Goal: Task Accomplishment & Management: Use online tool/utility

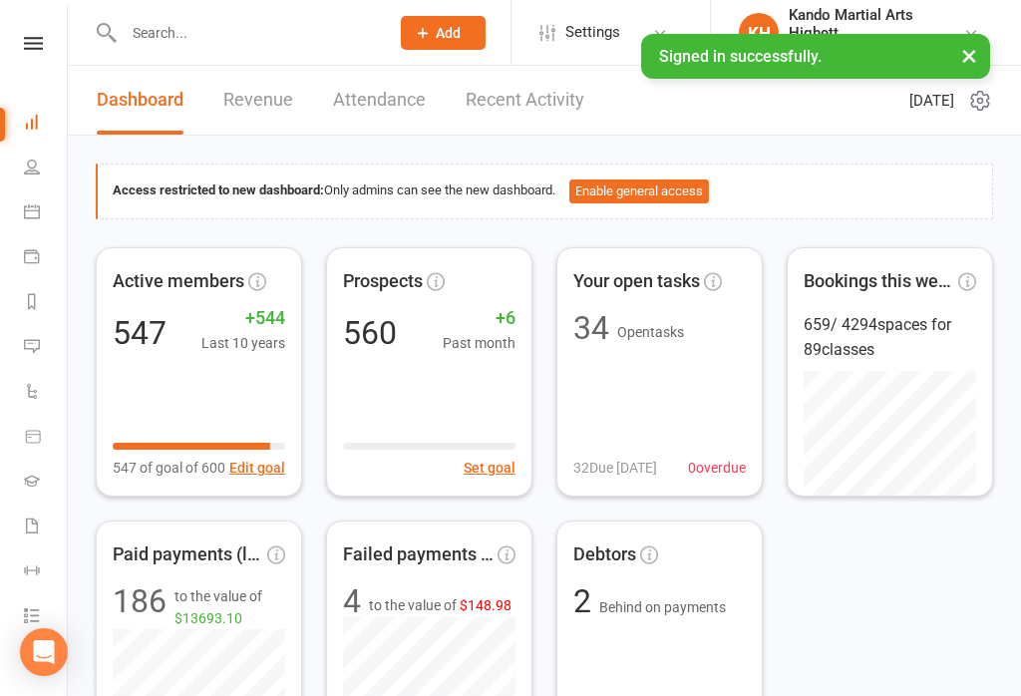
click at [36, 38] on icon at bounding box center [33, 43] width 19 height 13
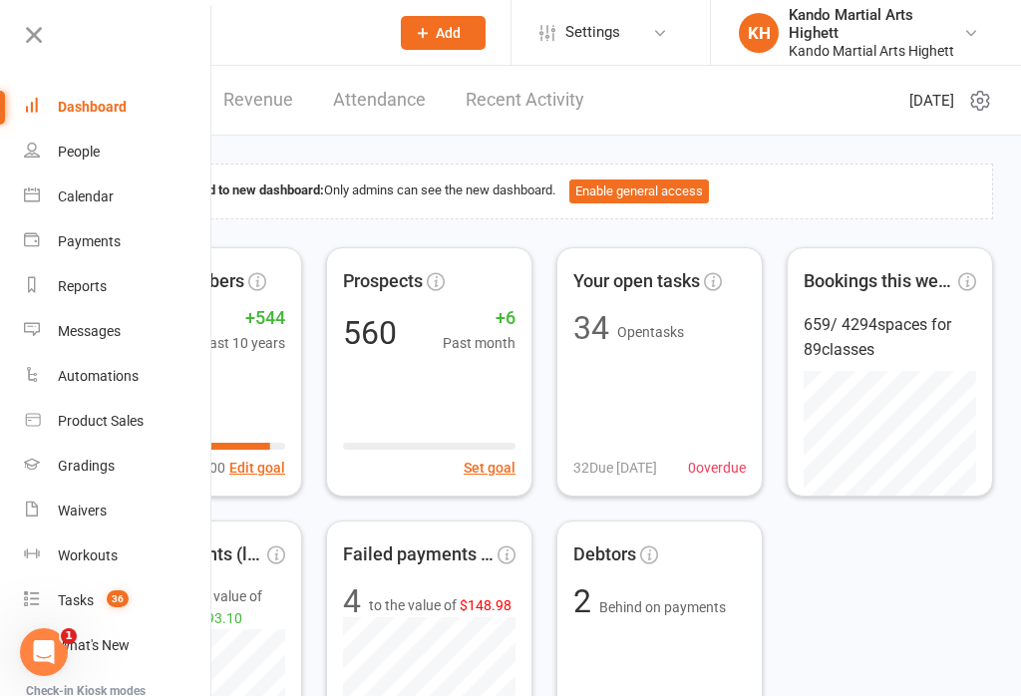
click at [73, 196] on div "Calendar" at bounding box center [86, 196] width 56 height 16
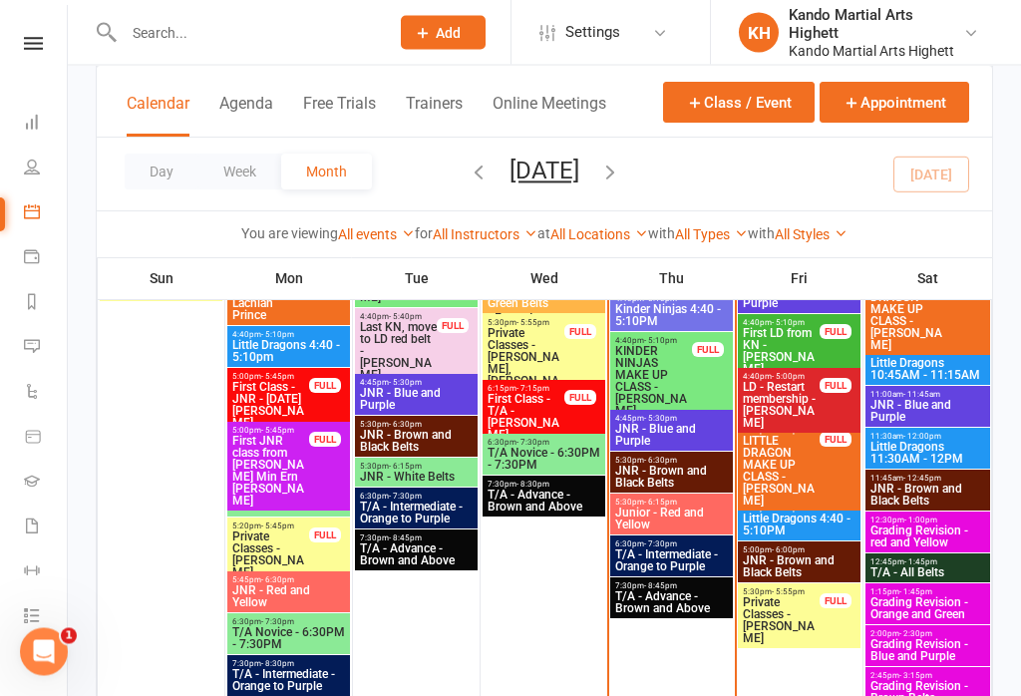
scroll to position [2270, 0]
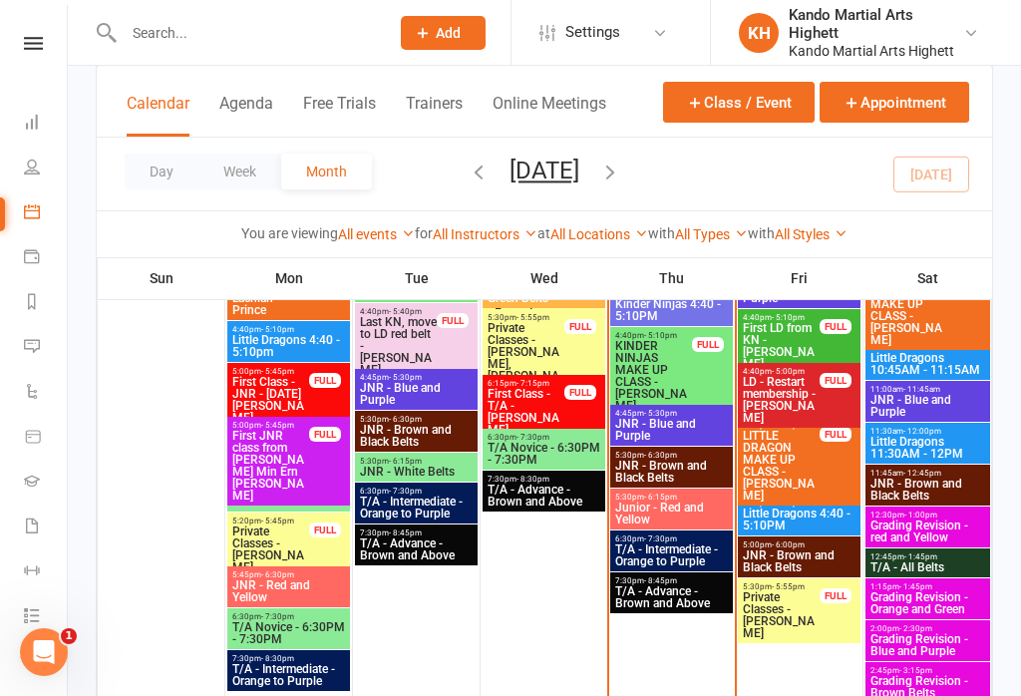
click at [659, 595] on span "T/A - Advance - Brown and Above" at bounding box center [671, 597] width 115 height 24
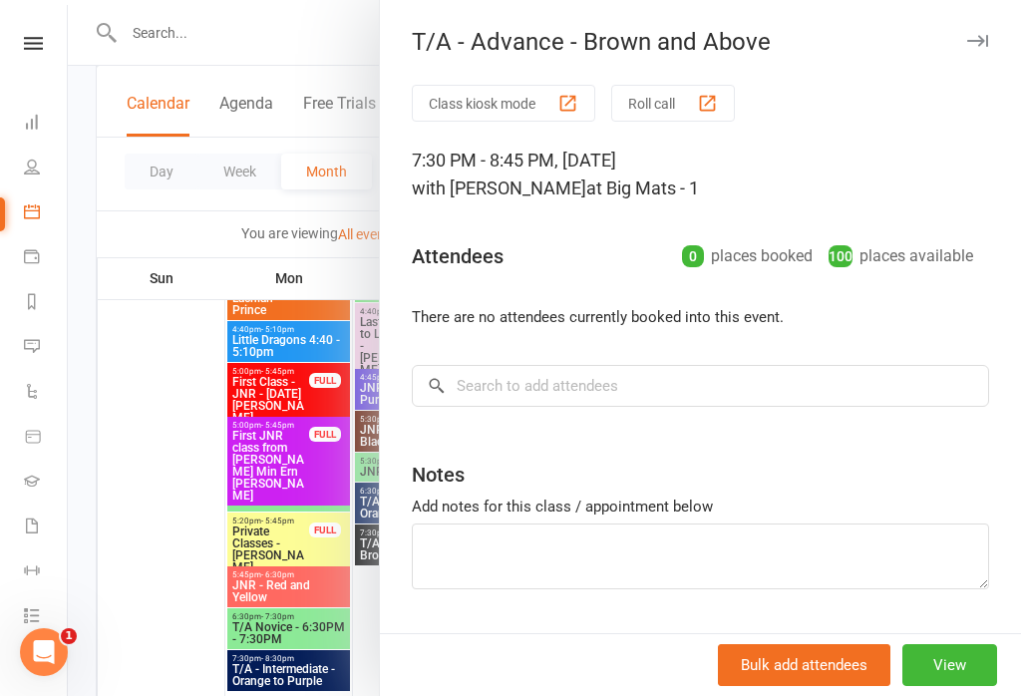
click at [481, 107] on button "Class kiosk mode" at bounding box center [503, 103] width 183 height 37
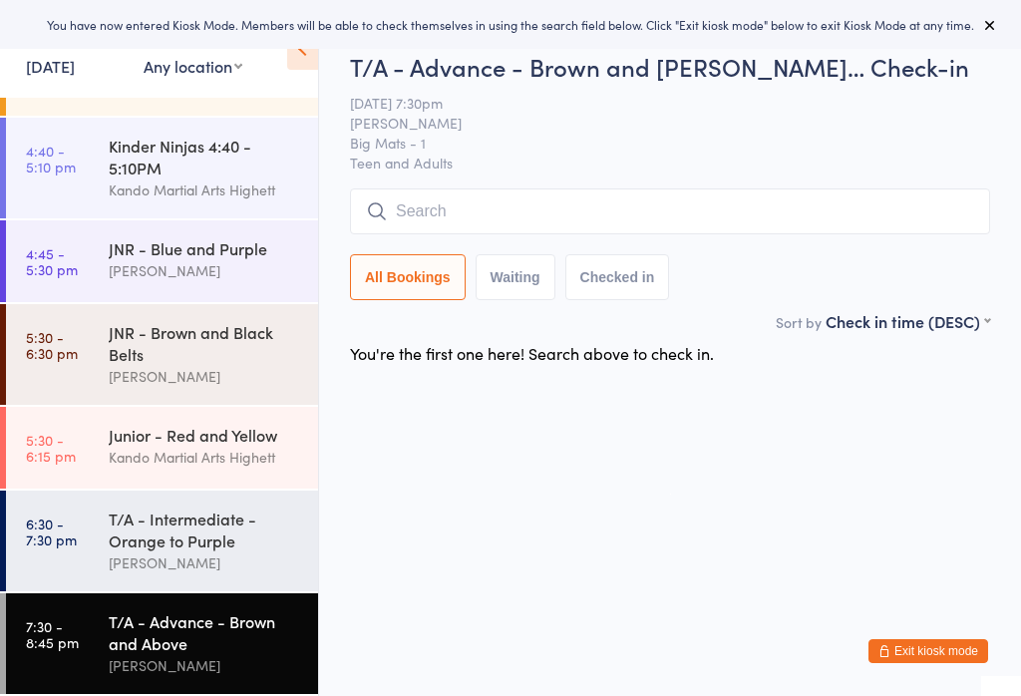
scroll to position [293, 0]
click at [441, 205] on input "search" at bounding box center [670, 211] width 640 height 46
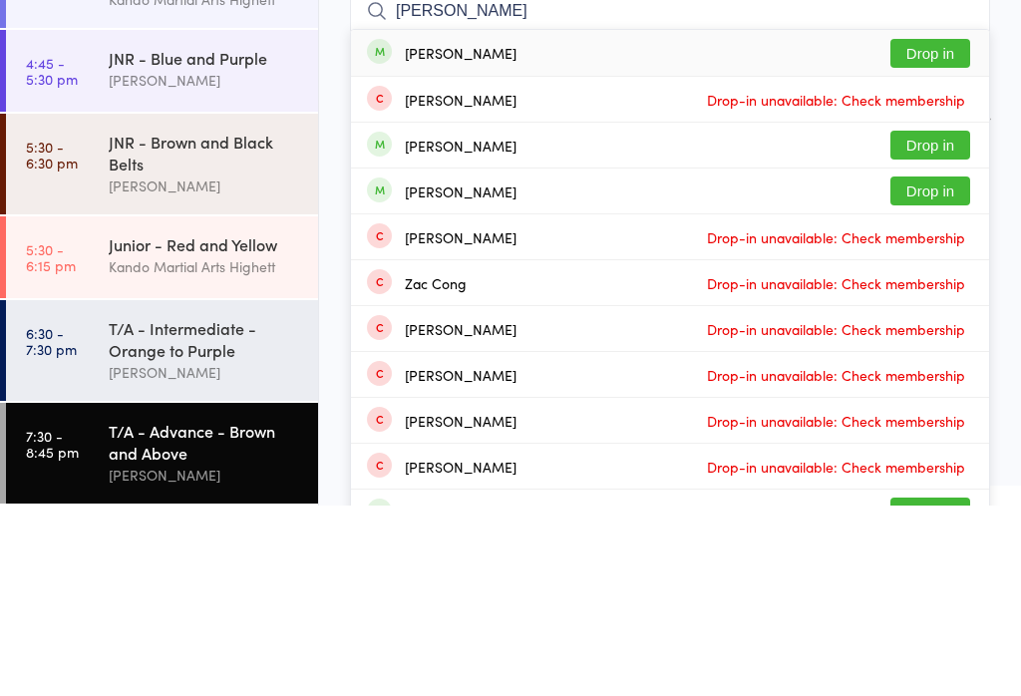
type input "Wong"
click at [894, 229] on button "Drop in" at bounding box center [930, 243] width 80 height 29
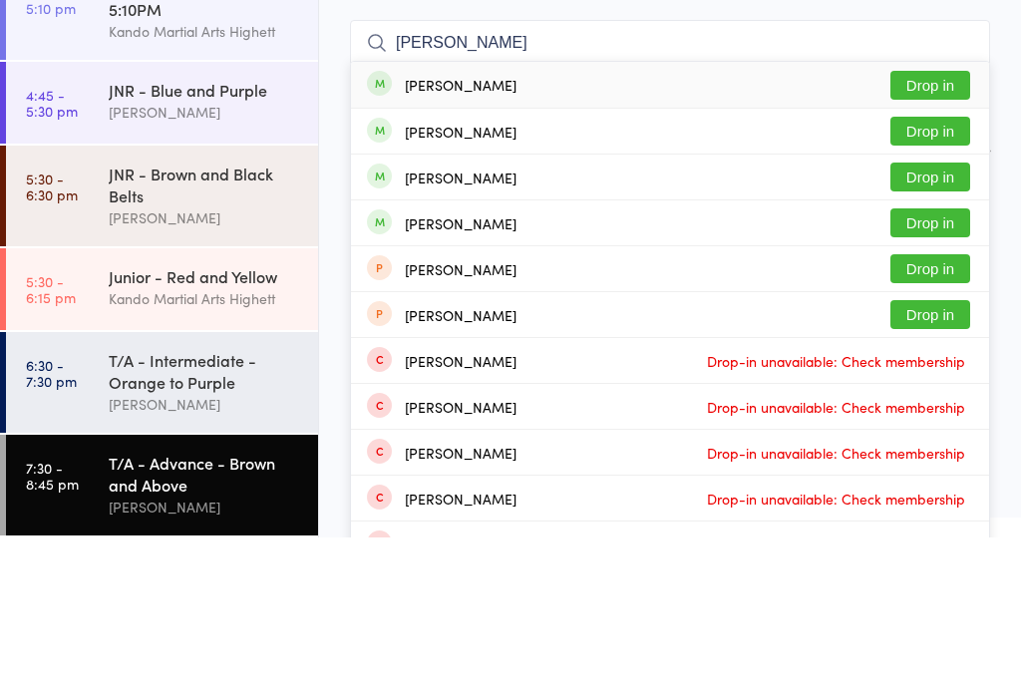
type input "barlow"
click at [911, 367] on button "Drop in" at bounding box center [930, 381] width 80 height 29
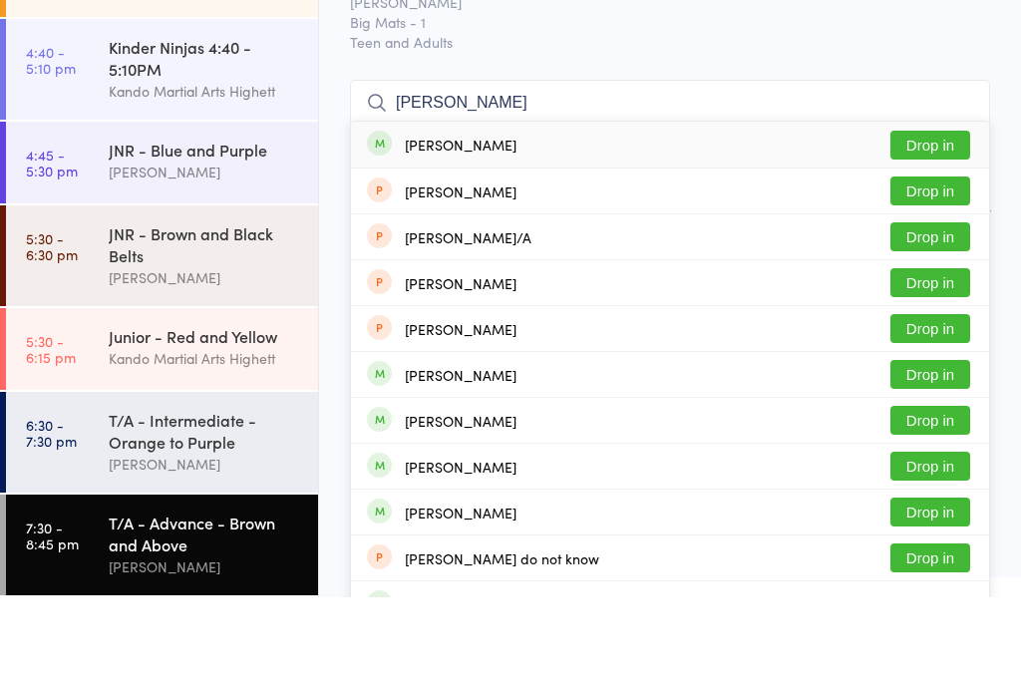
type input "david barlo"
click at [907, 229] on button "Drop in" at bounding box center [930, 243] width 80 height 29
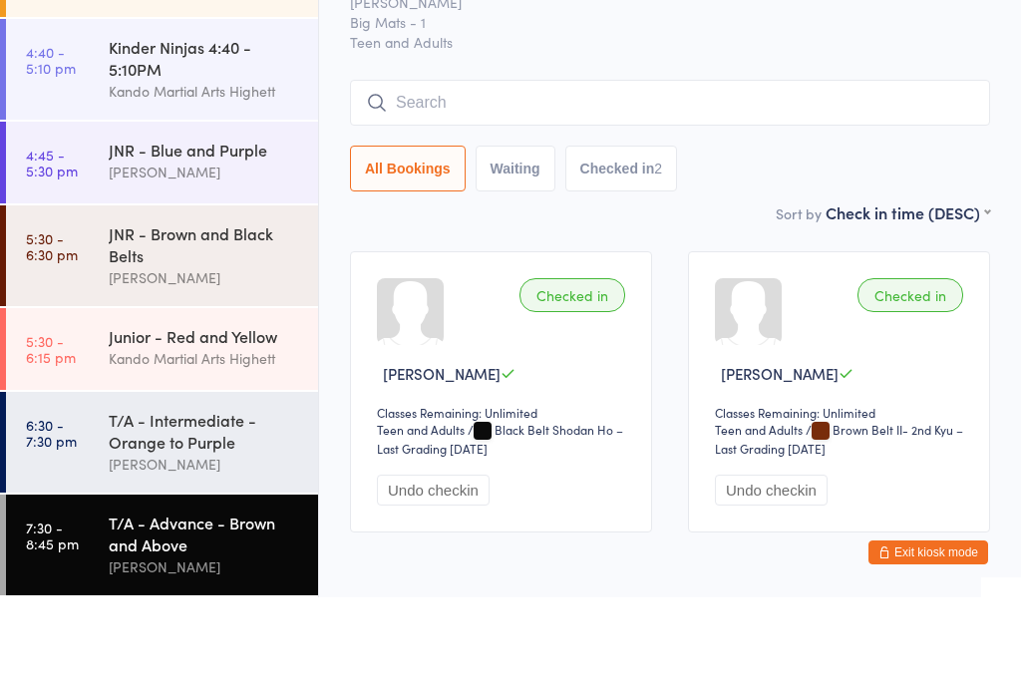
scroll to position [99, 0]
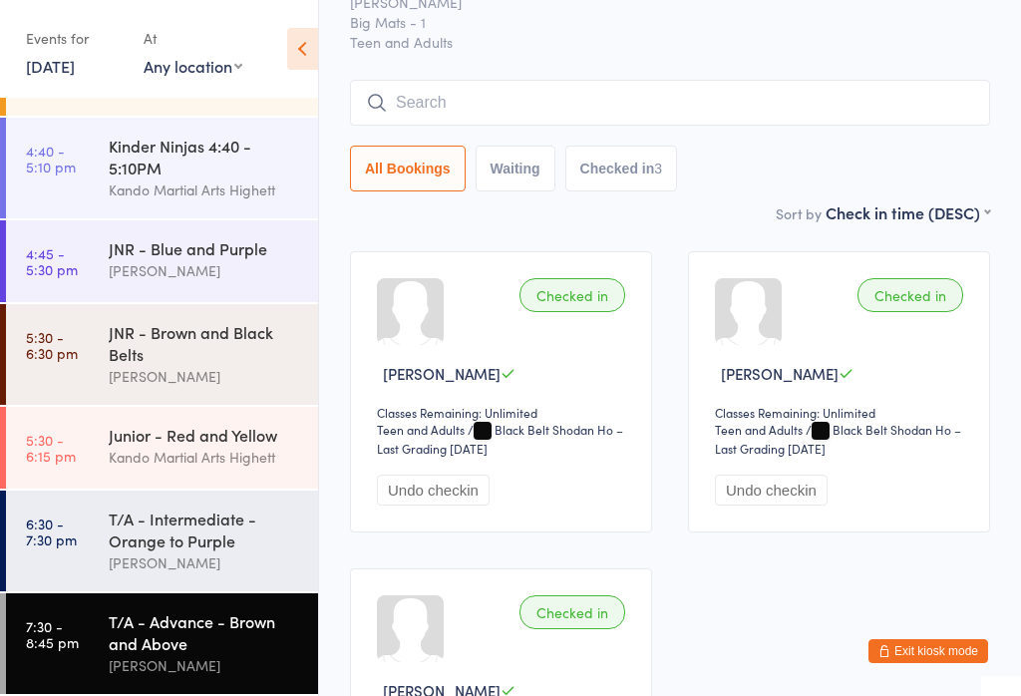
click at [447, 108] on input "search" at bounding box center [670, 103] width 640 height 46
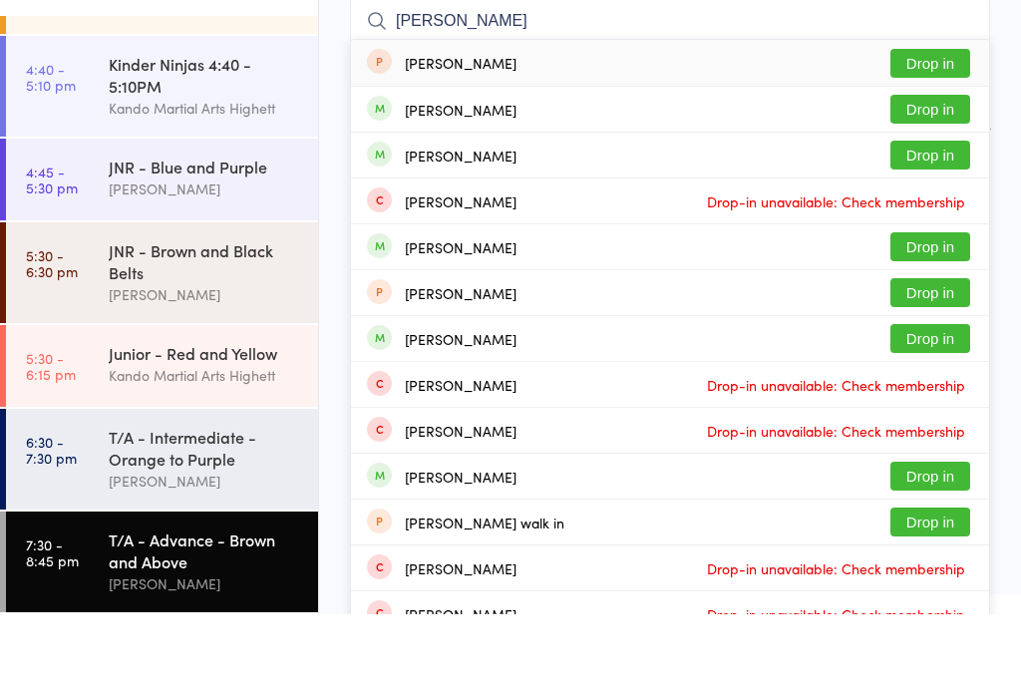
type input "Walker"
click at [910, 176] on button "Drop in" at bounding box center [930, 190] width 80 height 29
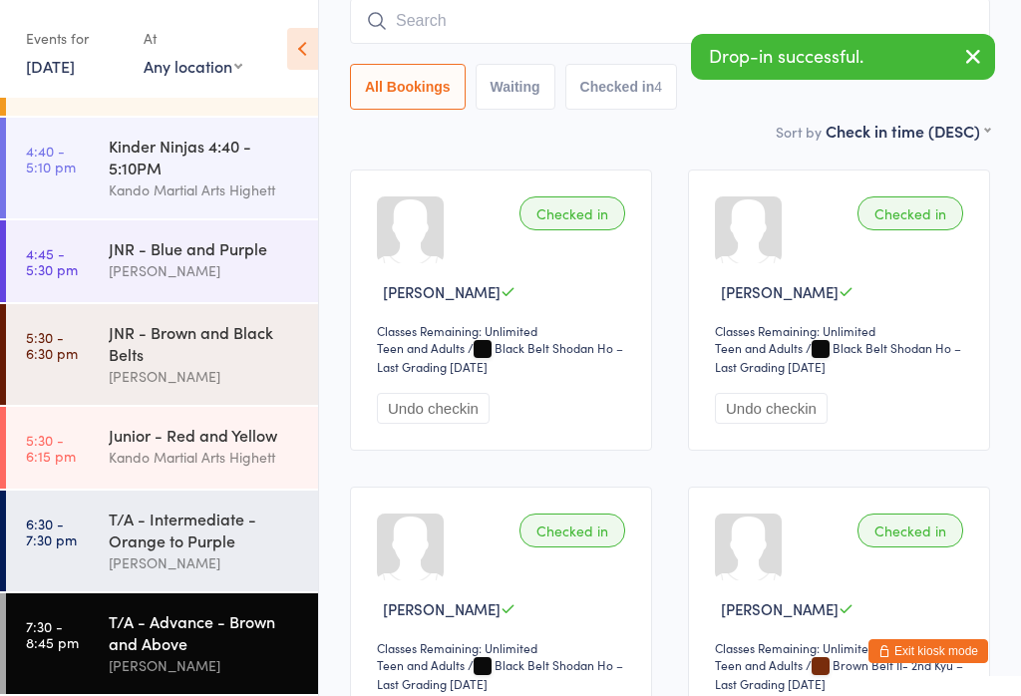
click at [441, 28] on input "search" at bounding box center [670, 21] width 640 height 46
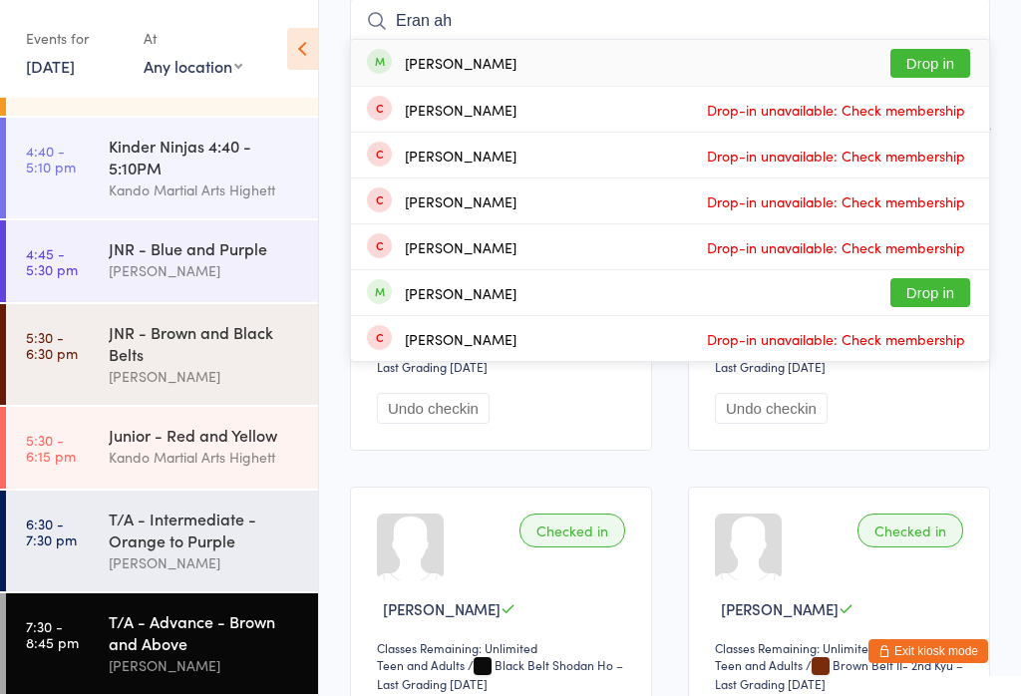
type input "Eran ah"
click at [906, 49] on button "Drop in" at bounding box center [930, 63] width 80 height 29
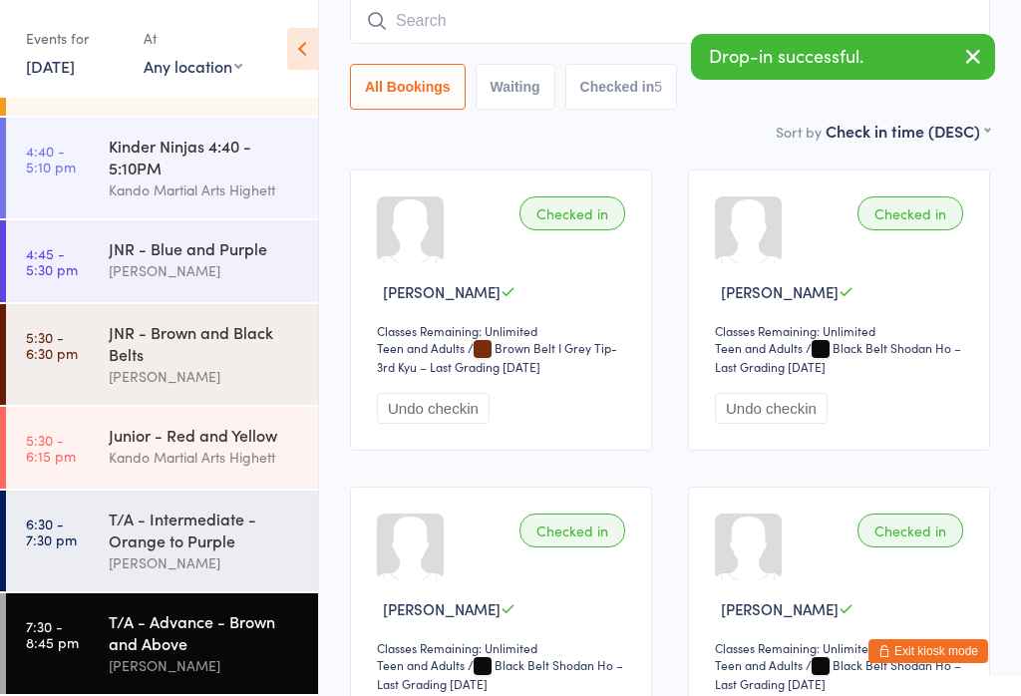
click at [448, 25] on input "search" at bounding box center [670, 21] width 640 height 46
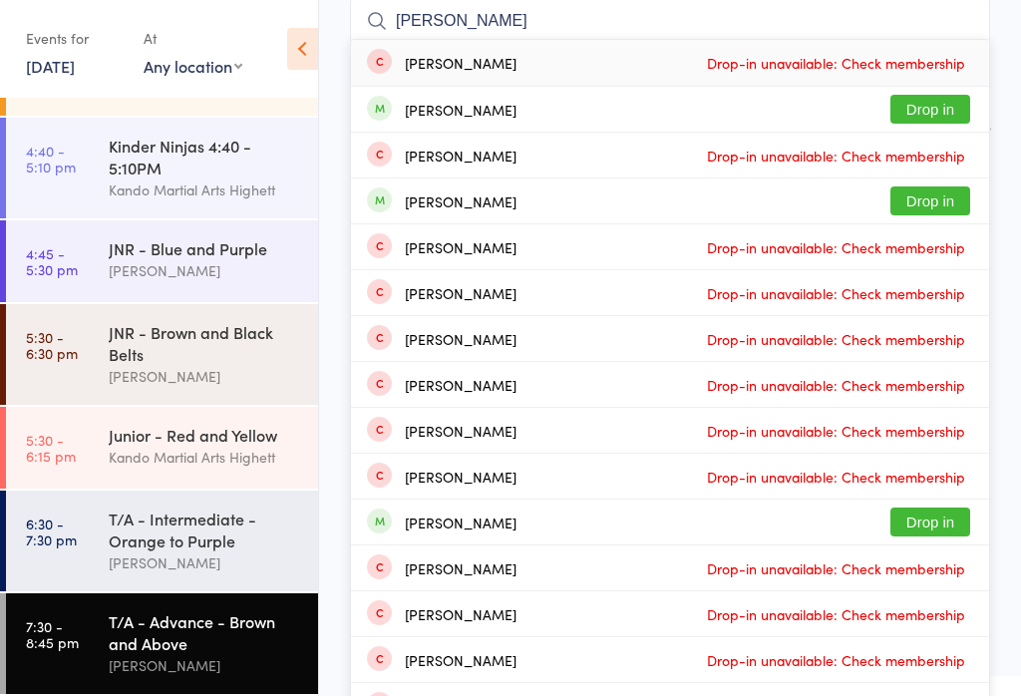
type input "Hughes"
click at [922, 180] on div "Dave Hughes Drop in" at bounding box center [670, 200] width 638 height 45
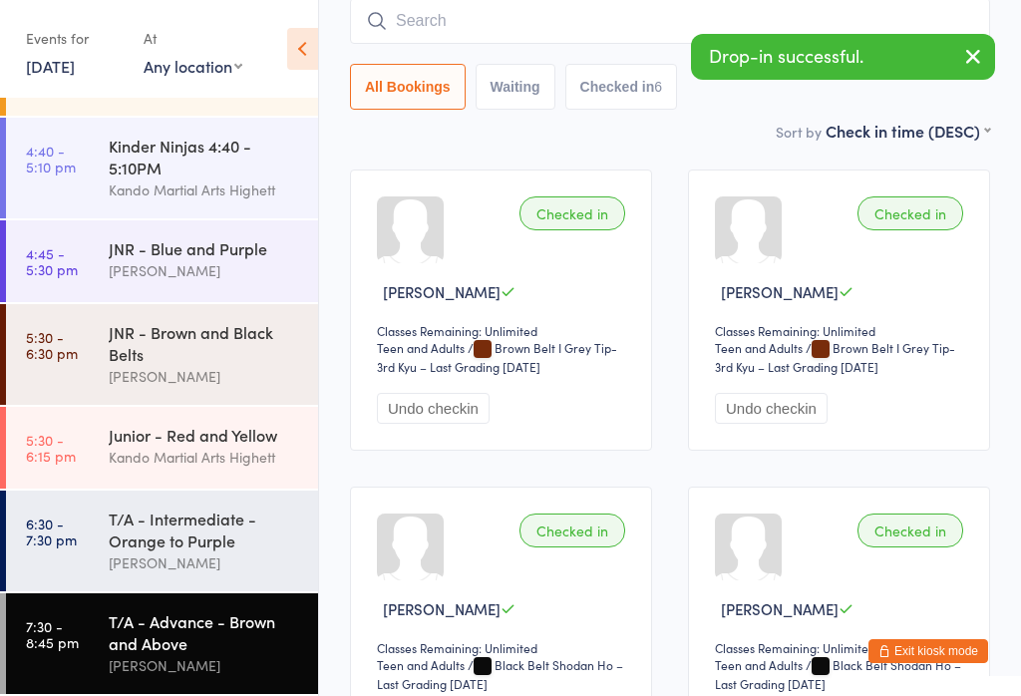
click at [429, 21] on input "search" at bounding box center [670, 21] width 640 height 46
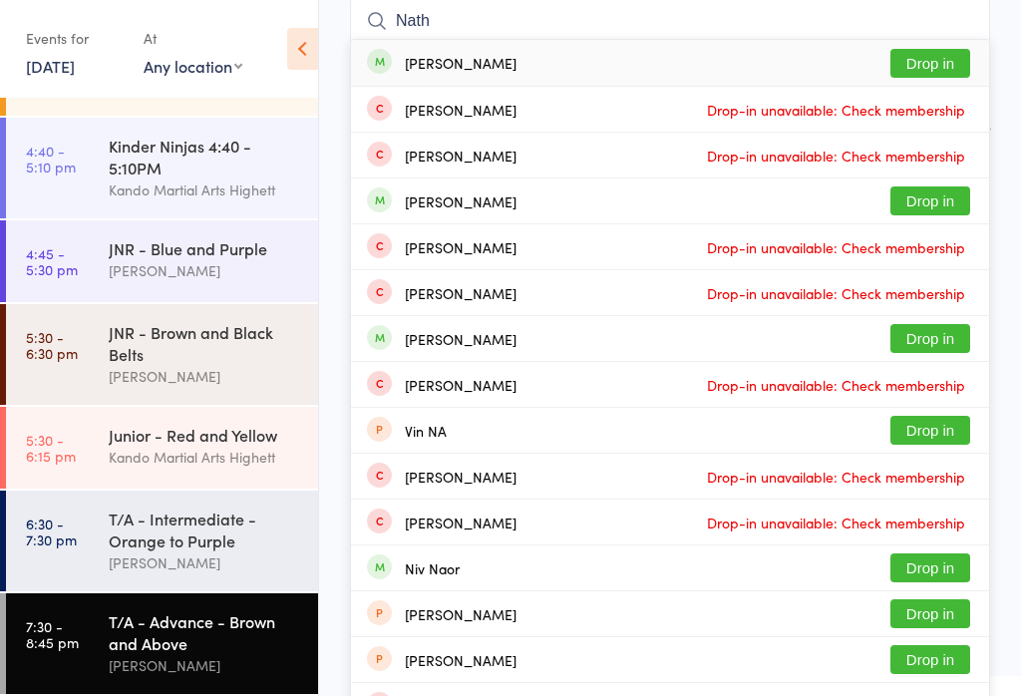
type input "Nath"
click at [909, 55] on button "Drop in" at bounding box center [930, 63] width 80 height 29
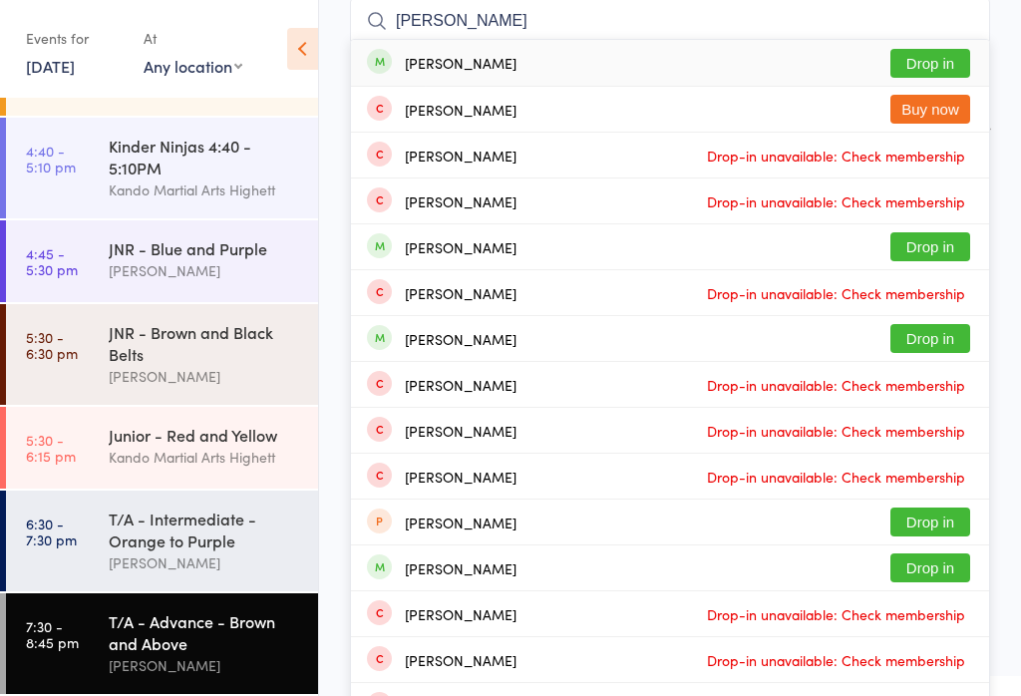
type input "ashley gou"
click at [907, 66] on button "Drop in" at bounding box center [930, 63] width 80 height 29
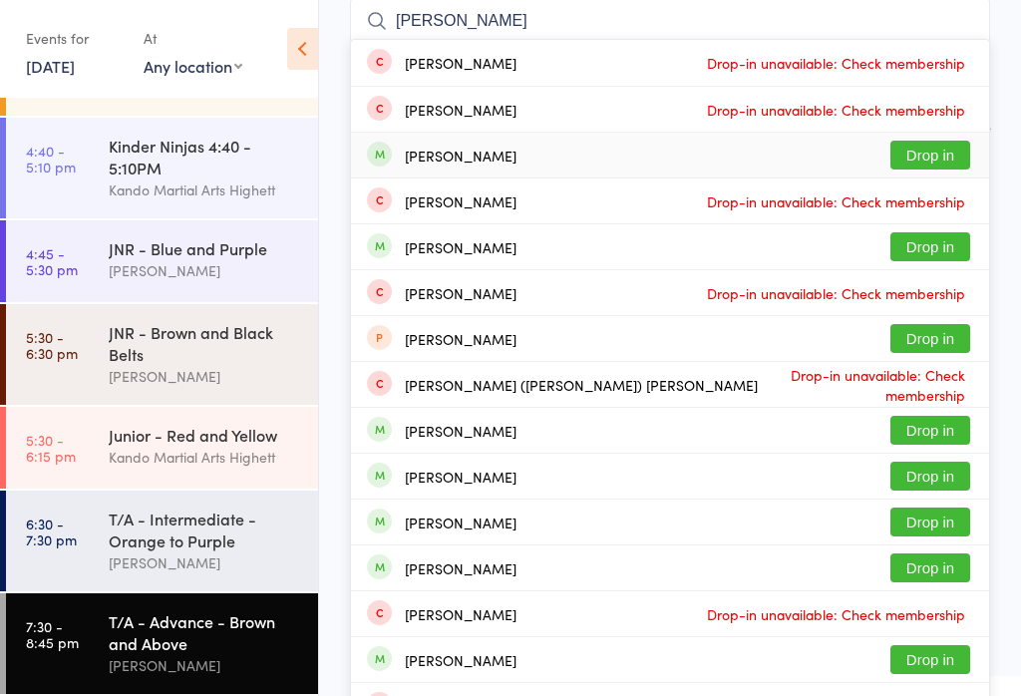
type input "leonardo b"
click at [933, 156] on button "Drop in" at bounding box center [930, 155] width 80 height 29
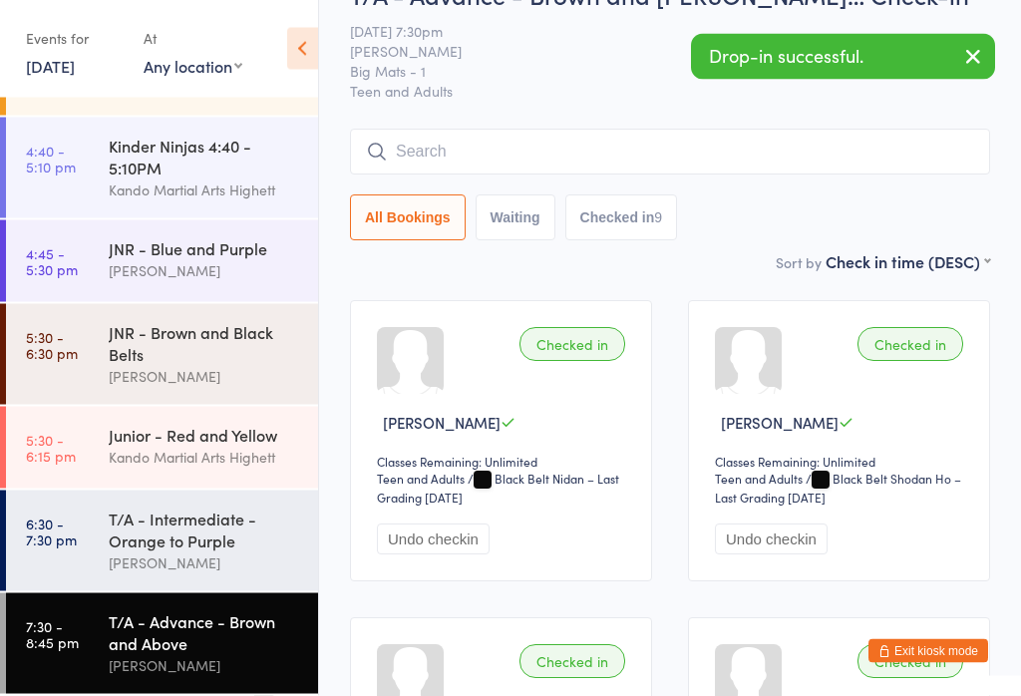
scroll to position [0, 0]
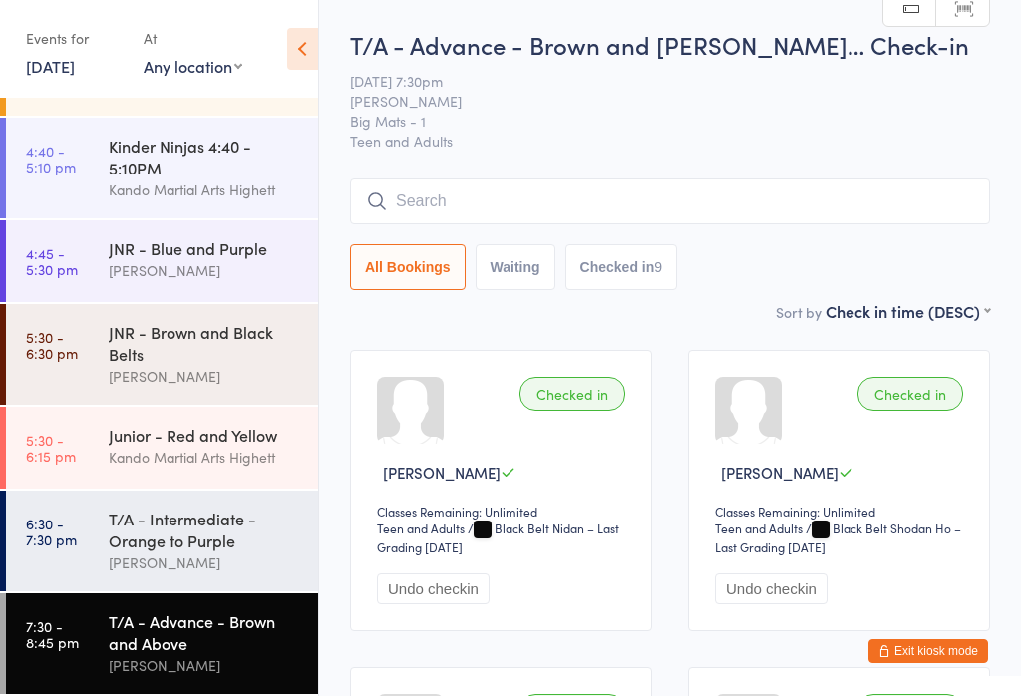
click at [423, 203] on input "search" at bounding box center [670, 201] width 640 height 46
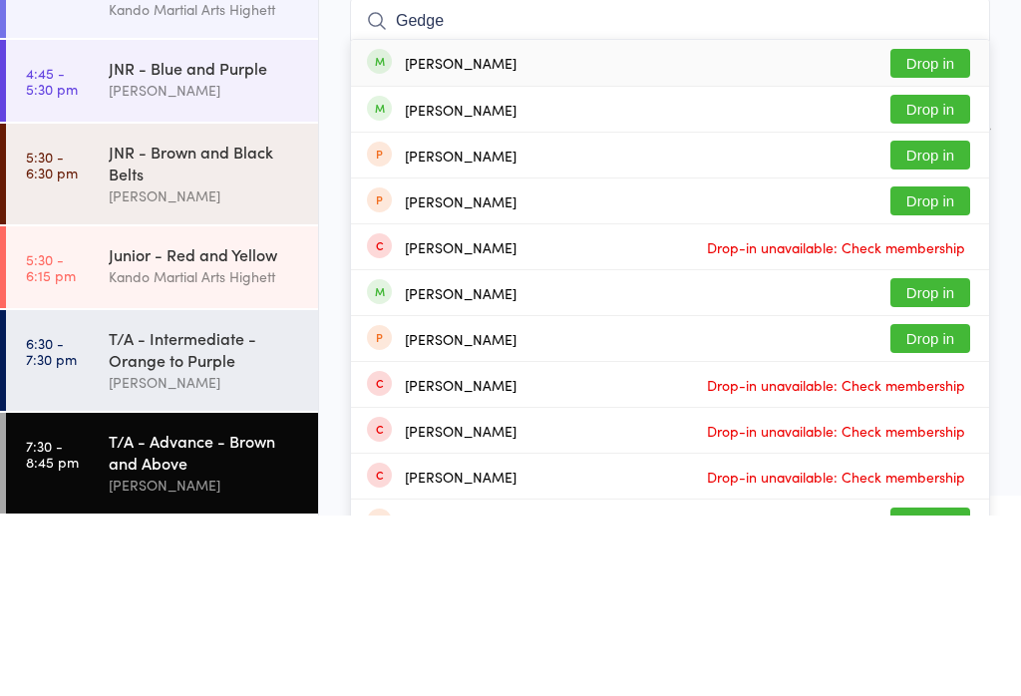
type input "Gedge"
click at [904, 275] on button "Drop in" at bounding box center [930, 289] width 80 height 29
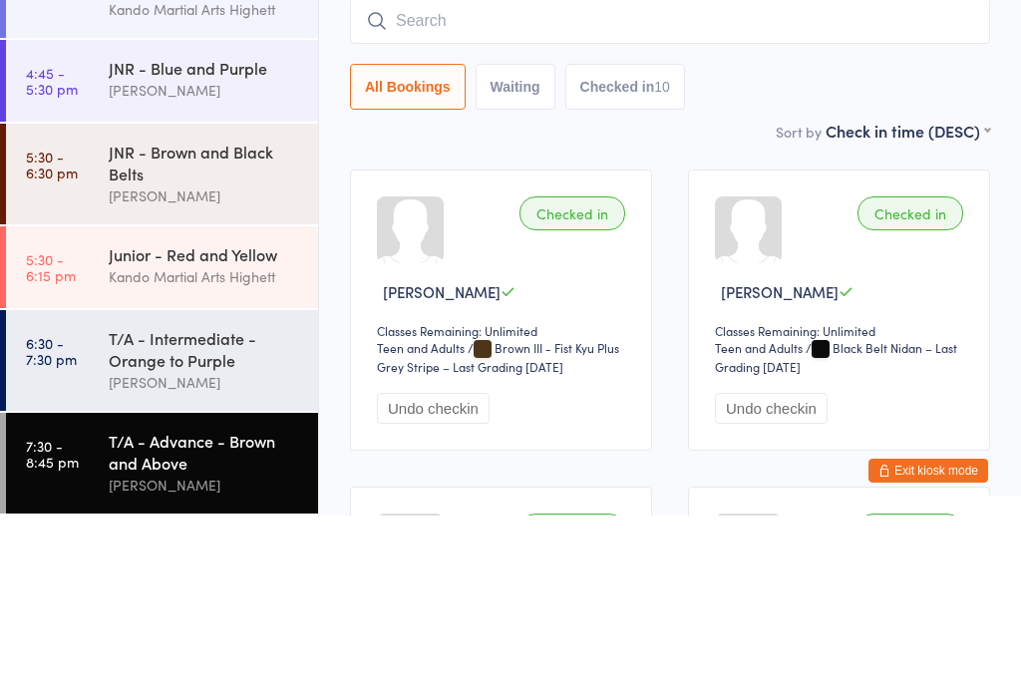
click at [767, 244] on div "All Bookings Waiting Checked in 10" at bounding box center [670, 267] width 640 height 46
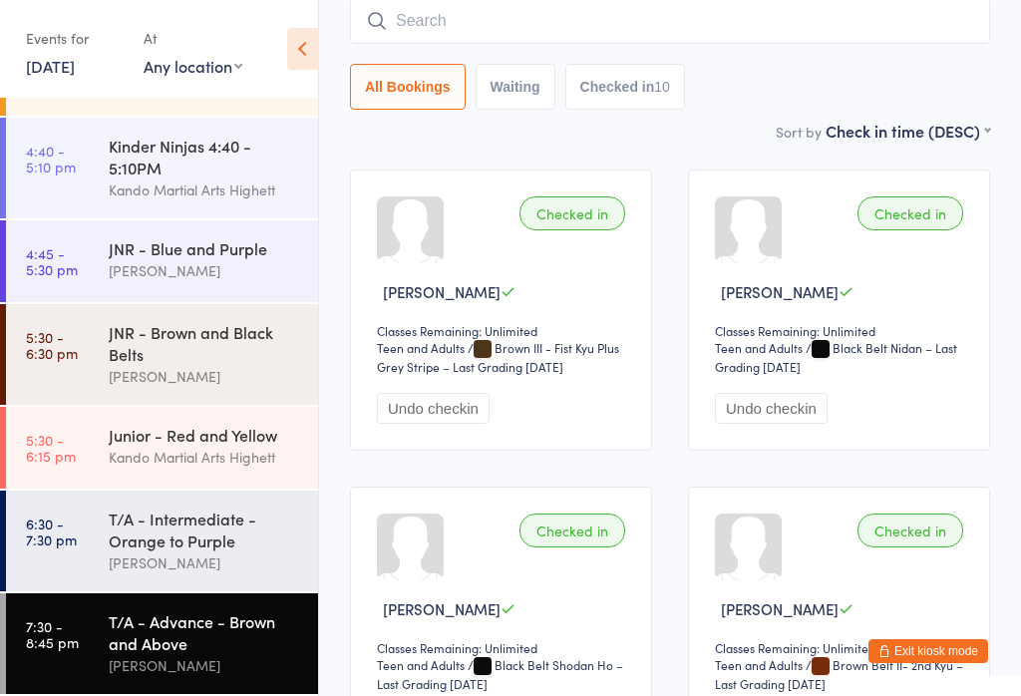
scroll to position [155, 0]
